Goal: Information Seeking & Learning: Learn about a topic

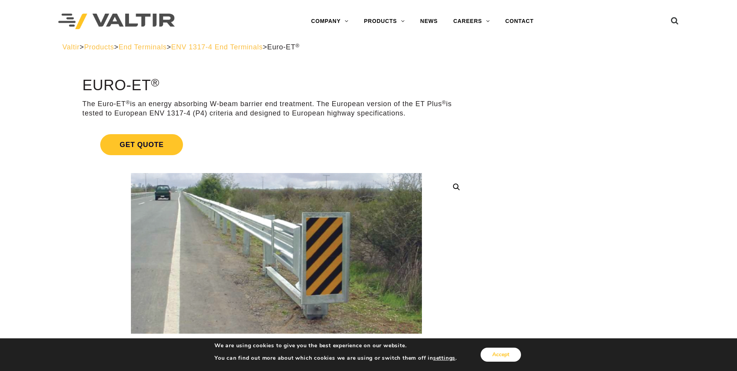
click at [503, 353] on button "Accept" at bounding box center [501, 354] width 40 height 14
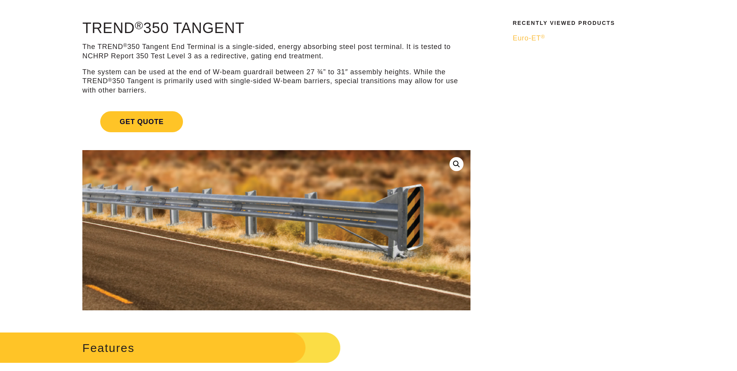
scroll to position [39, 0]
